Goal: Navigation & Orientation: Find specific page/section

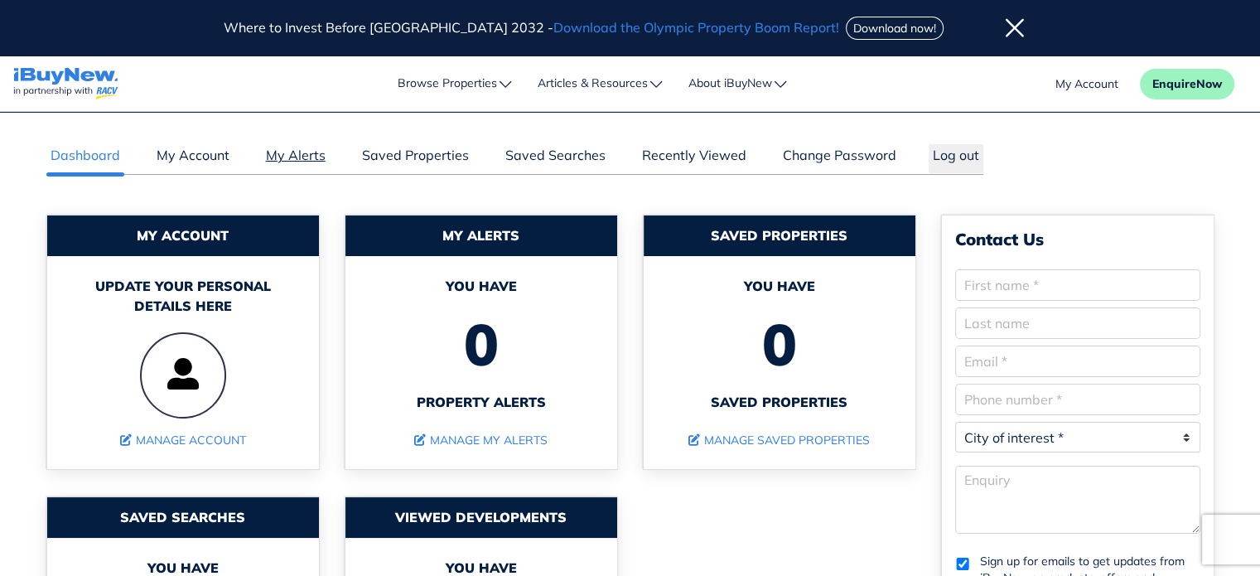
click at [285, 152] on link "My Alerts" at bounding box center [296, 159] width 68 height 28
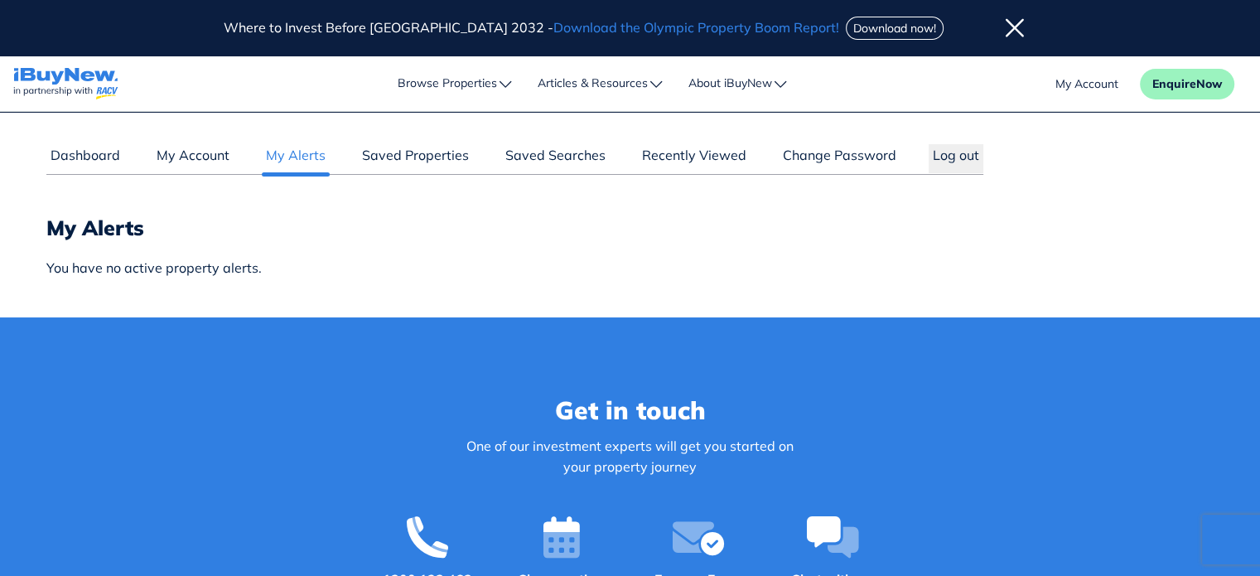
click at [122, 134] on div "Dashboard My Account My Alerts Saved Properties Saved Searches Recently Viewed …" at bounding box center [514, 144] width 937 height 61
click at [92, 157] on link "Dashboard" at bounding box center [85, 159] width 78 height 28
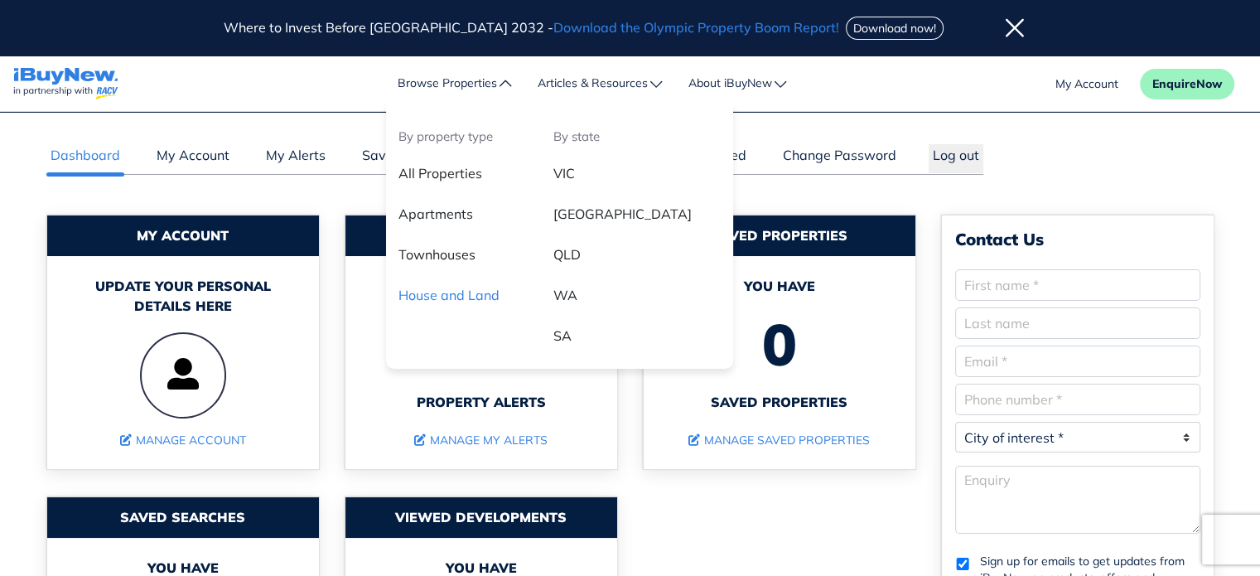
click at [484, 291] on link "House and Land" at bounding box center [463, 293] width 155 height 24
